Goal: Task Accomplishment & Management: Complete application form

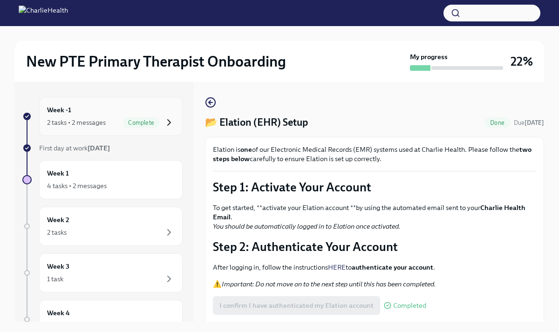
click at [171, 125] on icon "button" at bounding box center [169, 122] width 11 height 11
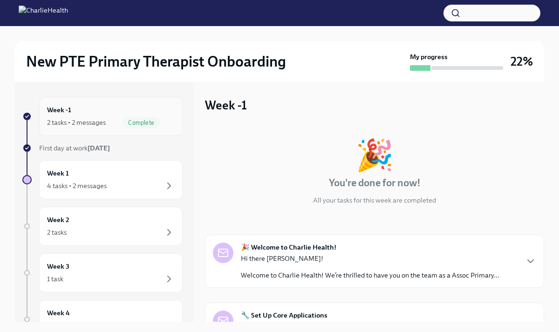
click at [96, 120] on div "2 tasks • 2 messages" at bounding box center [76, 122] width 59 height 9
click at [144, 121] on span "Complete" at bounding box center [141, 122] width 37 height 7
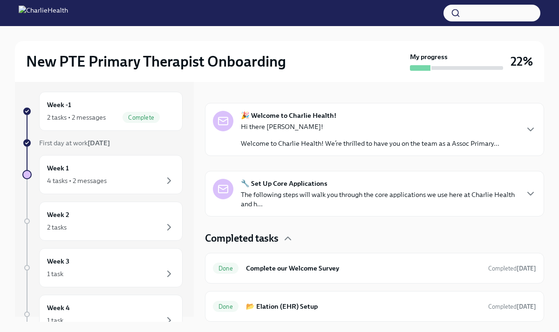
scroll to position [4, 0]
click at [166, 182] on icon "button" at bounding box center [169, 182] width 11 height 11
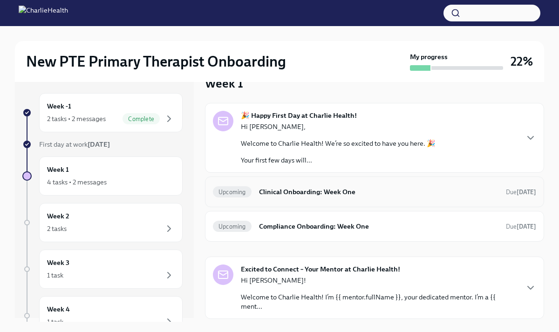
click at [273, 194] on h6 "Clinical Onboarding: Week One" at bounding box center [378, 192] width 239 height 10
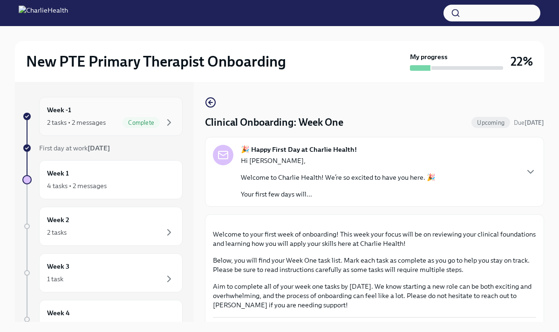
click at [105, 120] on div "2 tasks • 2 messages" at bounding box center [76, 122] width 59 height 9
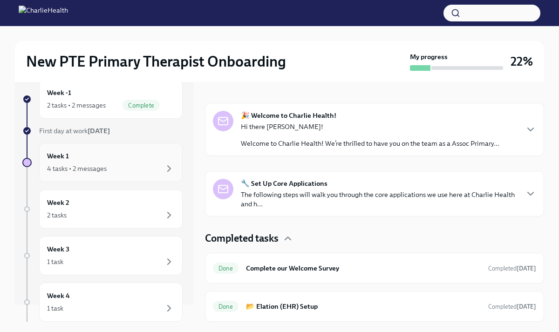
scroll to position [0, 0]
